Goal: Information Seeking & Learning: Learn about a topic

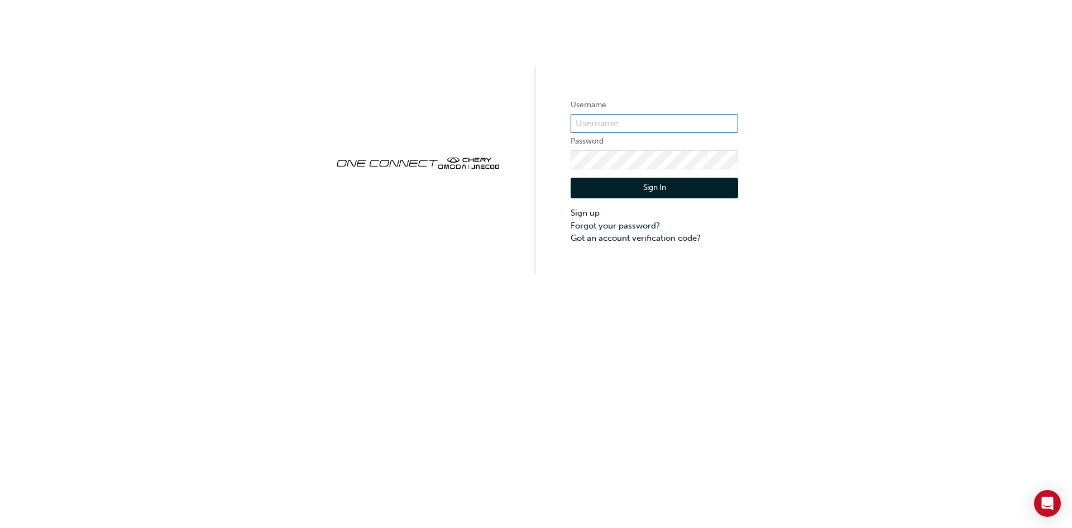
click at [580, 121] on input "text" at bounding box center [655, 123] width 168 height 19
type input "CHAU1825"
click button "Sign In" at bounding box center [655, 188] width 168 height 21
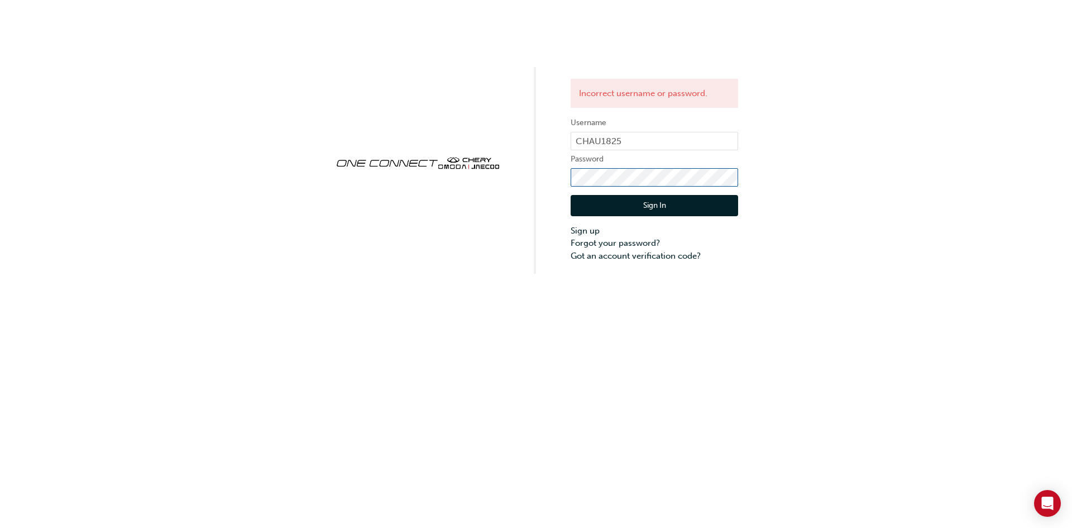
click button "Sign In" at bounding box center [655, 205] width 168 height 21
click at [647, 142] on input "CHAU1825" at bounding box center [655, 141] width 168 height 19
click button "Sign In" at bounding box center [655, 205] width 168 height 21
click at [630, 138] on input "CHAU1825" at bounding box center [655, 141] width 168 height 19
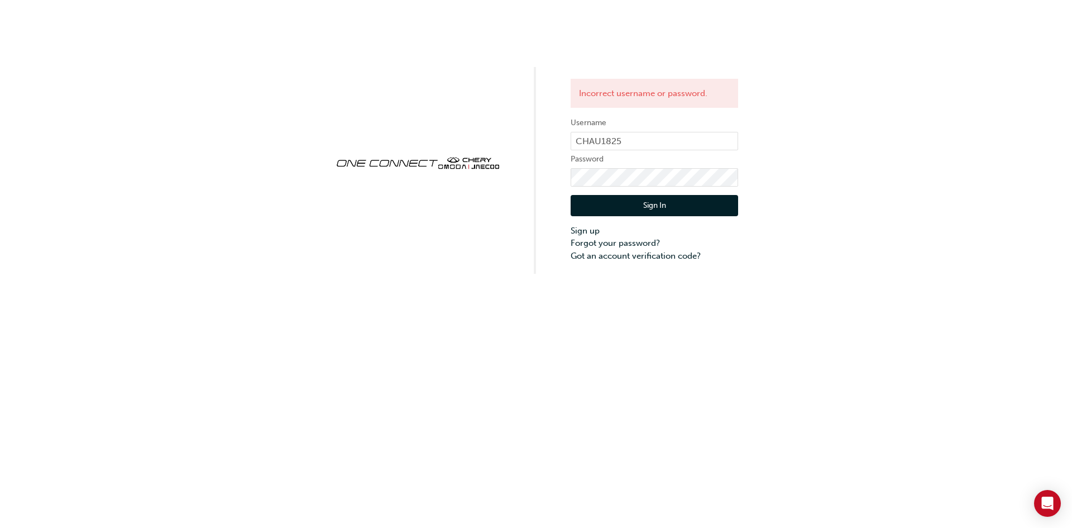
click at [494, 299] on div "Incorrect username or password. Username CHAU1825 Password Sign In Sign up Forg…" at bounding box center [536, 264] width 1072 height 528
click at [639, 131] on form "Username CHAU1825 Password Sign In Sign up Forgot your password? Got an account…" at bounding box center [655, 189] width 168 height 146
click at [636, 132] on input "CHAU1825" at bounding box center [655, 141] width 168 height 19
type input "C"
type input "O"
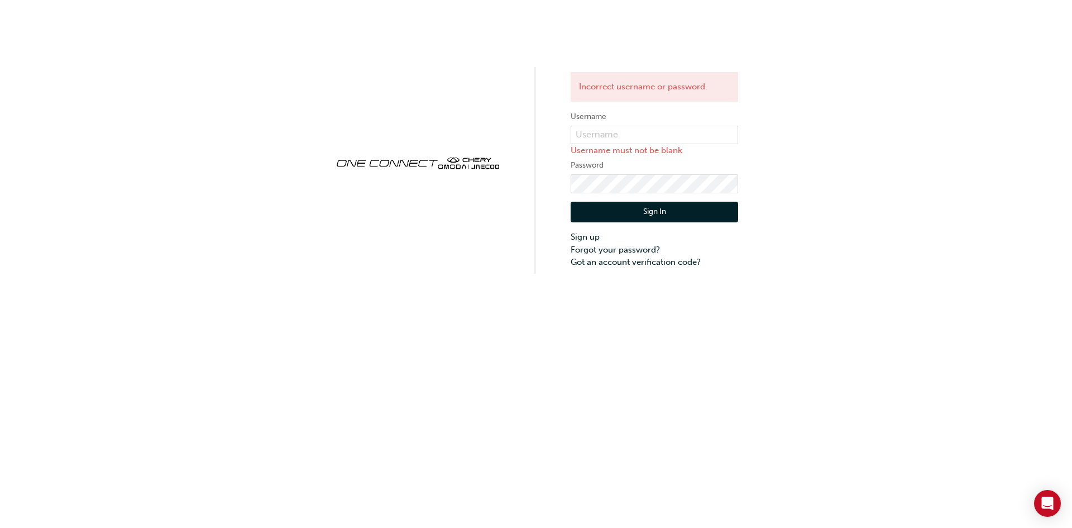
click at [622, 147] on p "Username must not be blank" at bounding box center [655, 150] width 168 height 13
drag, startPoint x: 798, startPoint y: 99, endPoint x: 783, endPoint y: 98, distance: 14.5
click at [799, 99] on div "Incorrect username or password. Username Username must not be blank Password Si…" at bounding box center [536, 137] width 1072 height 274
click at [646, 136] on input "text" at bounding box center [655, 135] width 168 height 19
type input "CHAU1825"
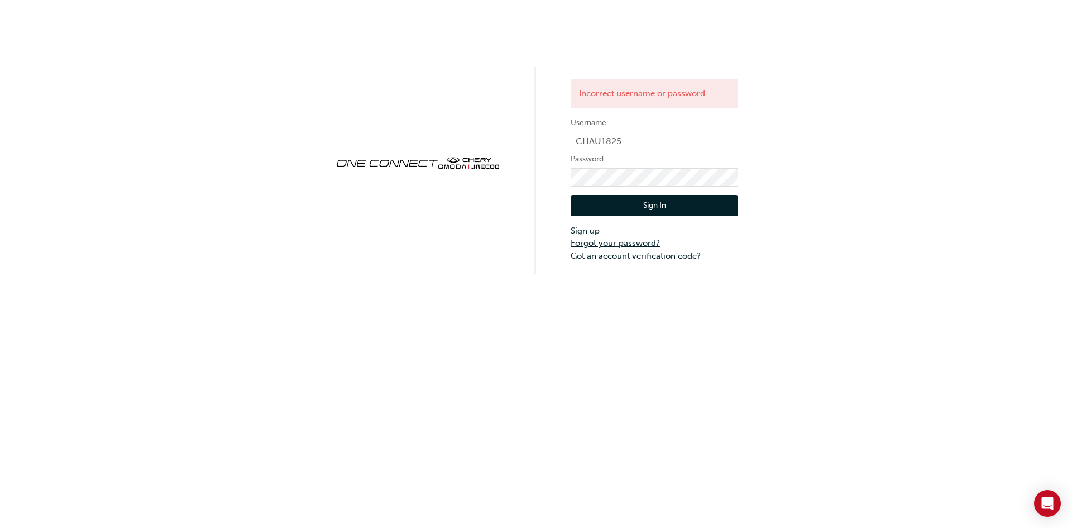
click at [625, 240] on link "Forgot your password?" at bounding box center [655, 243] width 168 height 13
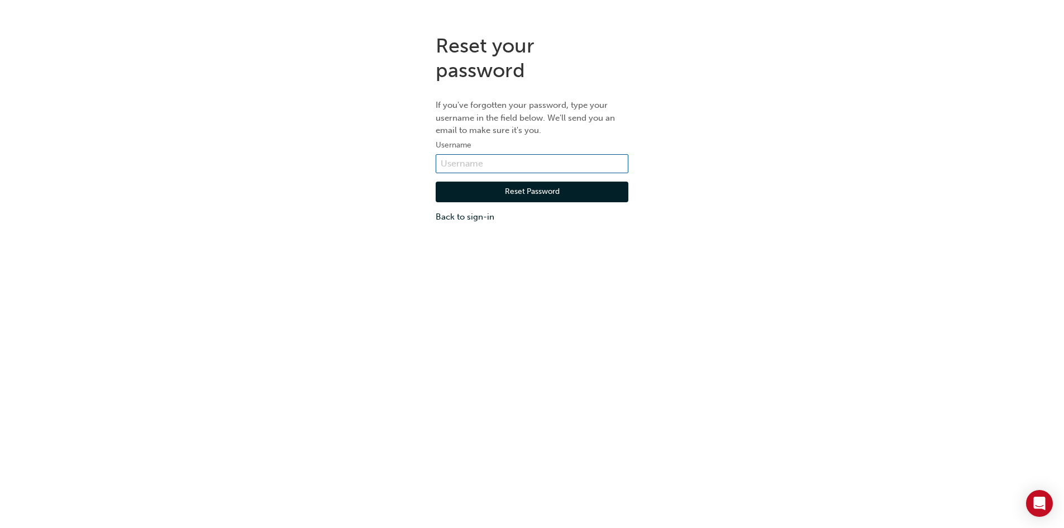
click at [556, 159] on input "text" at bounding box center [532, 163] width 193 height 19
type input "CHAU1825"
click at [518, 190] on button "Reset Password" at bounding box center [532, 191] width 193 height 21
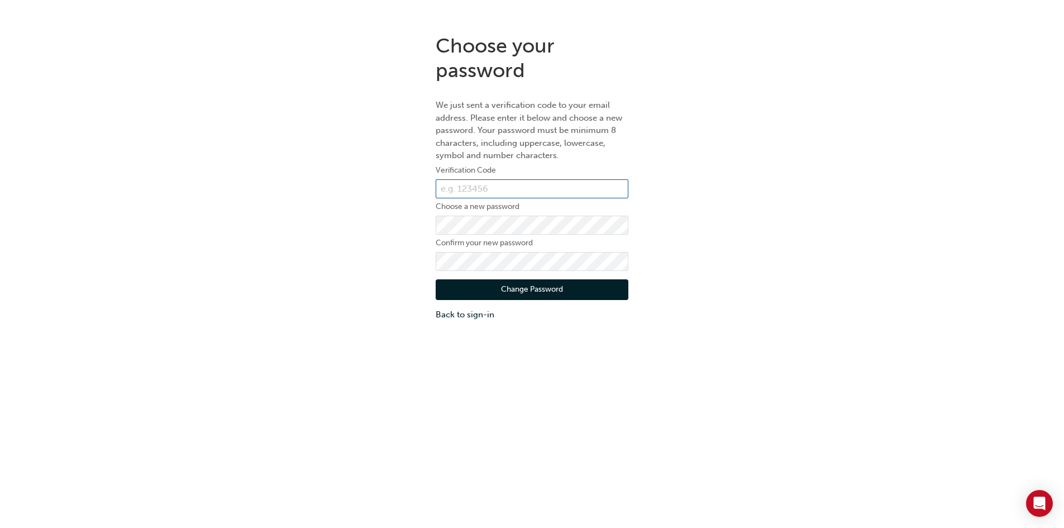
click at [483, 188] on input "text" at bounding box center [532, 188] width 193 height 19
click at [495, 190] on input "text" at bounding box center [532, 188] width 193 height 19
click at [721, 200] on div "Choose your password We just sent a verification code to your email address. Pl…" at bounding box center [532, 177] width 1064 height 304
click at [496, 193] on input "text" at bounding box center [532, 188] width 193 height 19
paste input "130329"
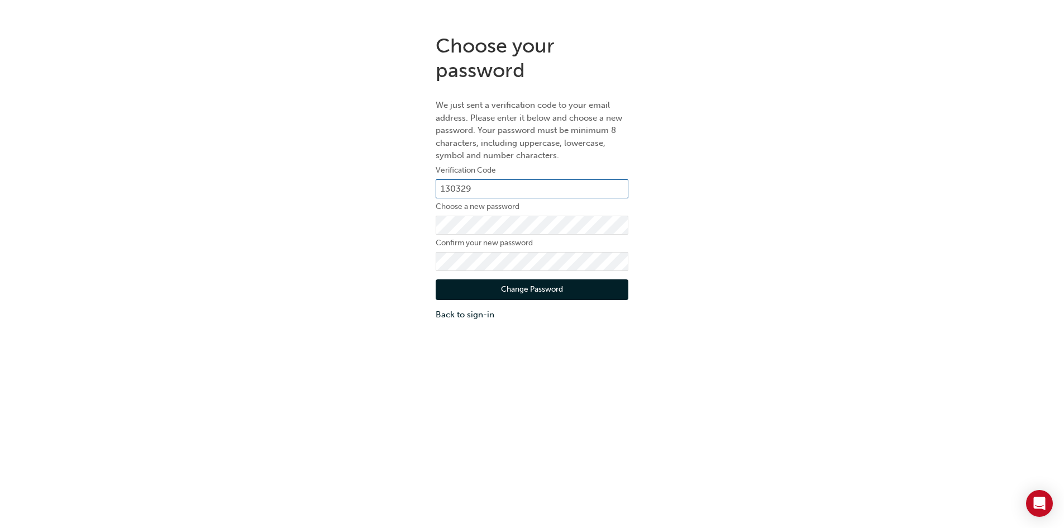
type input "130329"
click button "Change Password" at bounding box center [532, 289] width 193 height 21
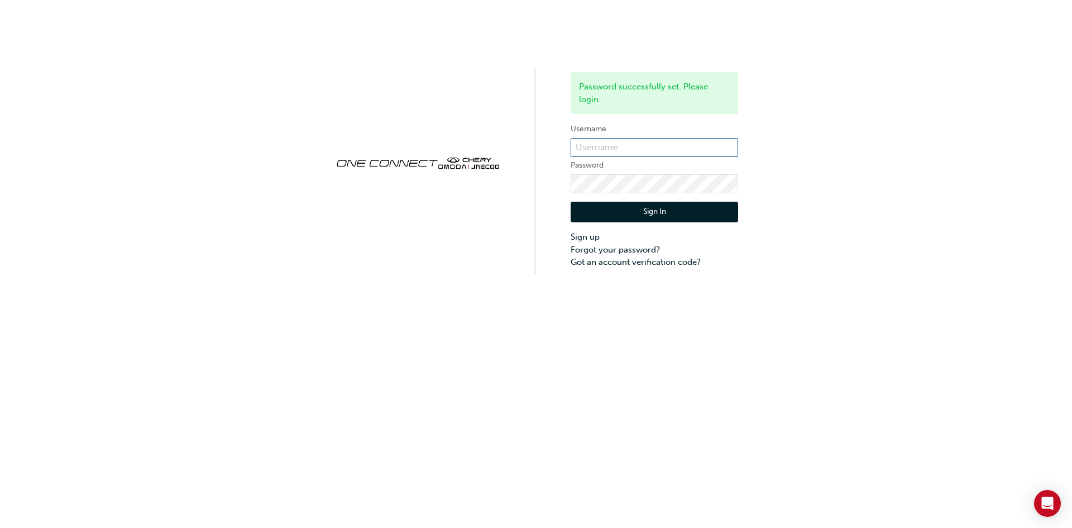
click at [699, 141] on input "text" at bounding box center [655, 147] width 168 height 19
type input "CHAU1825"
click button "Sign In" at bounding box center [655, 212] width 168 height 21
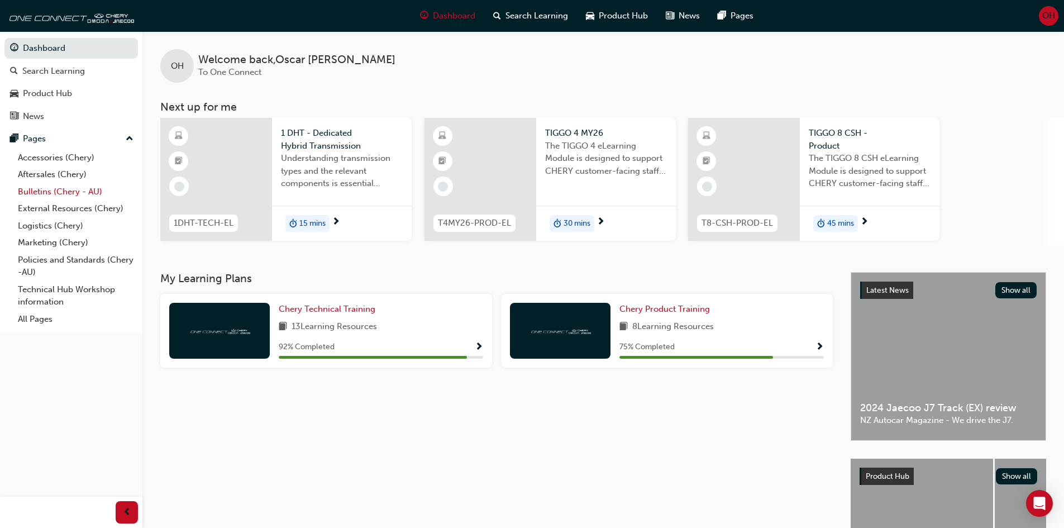
click at [68, 192] on link "Bulletins (Chery - AU)" at bounding box center [75, 191] width 125 height 17
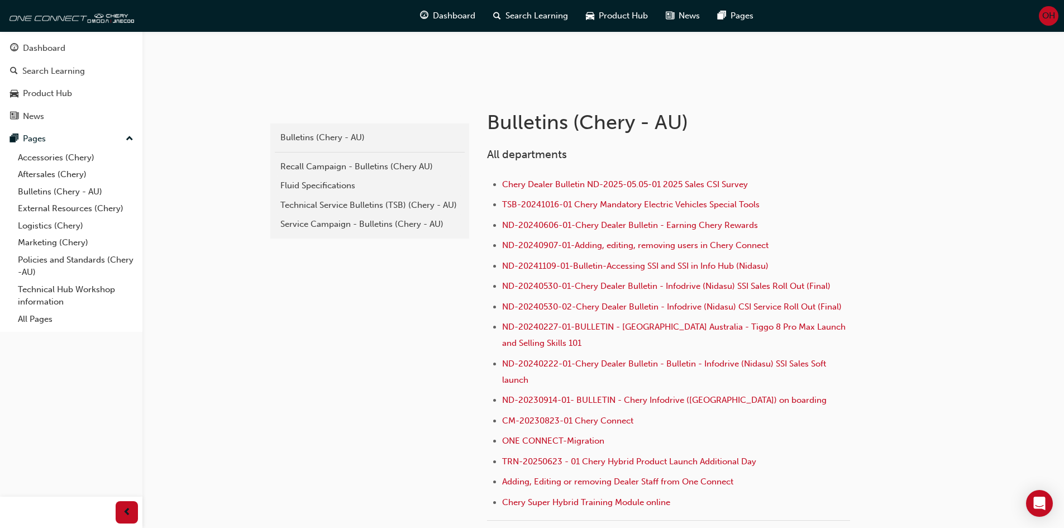
scroll to position [168, 0]
click at [336, 208] on div "Technical Service Bulletins (TSB) (Chery - AU)" at bounding box center [369, 204] width 179 height 13
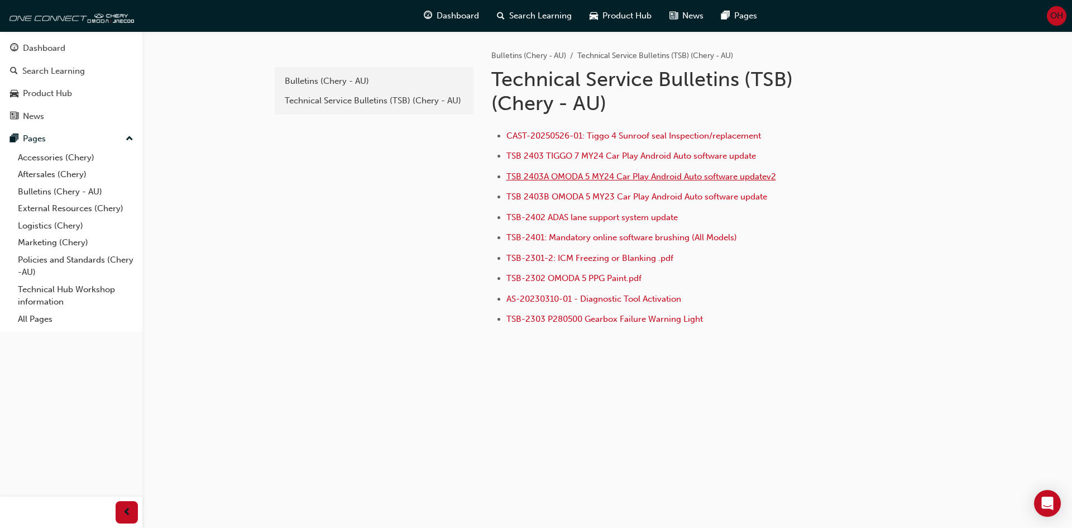
click at [640, 176] on span "TSB 2403A OMODA 5 MY24 Car Play Android Auto software updatev2" at bounding box center [641, 176] width 270 height 10
